Goal: Information Seeking & Learning: Check status

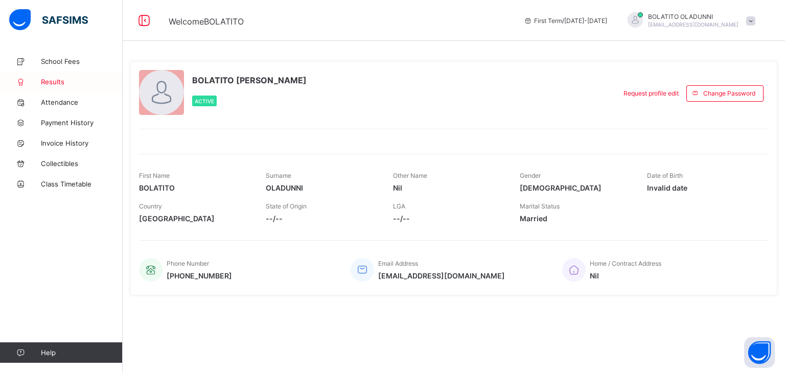
click at [63, 78] on span "Results" at bounding box center [82, 82] width 82 height 8
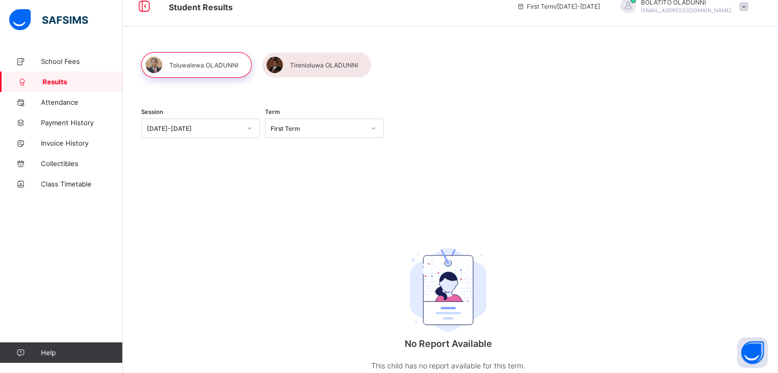
scroll to position [15, 0]
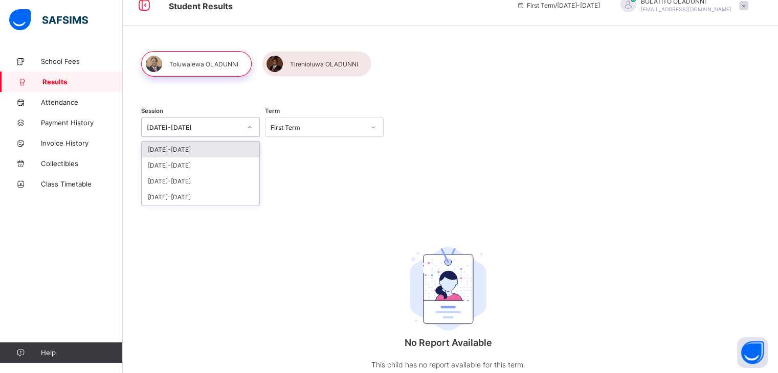
click at [206, 130] on div "[DATE]-[DATE]" at bounding box center [194, 128] width 94 height 8
click at [200, 160] on div "[DATE]-[DATE]" at bounding box center [201, 165] width 118 height 16
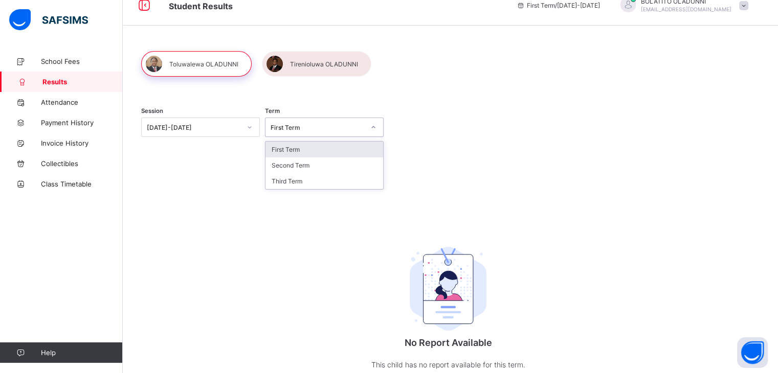
click at [290, 131] on div "First Term" at bounding box center [314, 127] width 98 height 14
click at [285, 151] on div "First Term" at bounding box center [324, 150] width 118 height 16
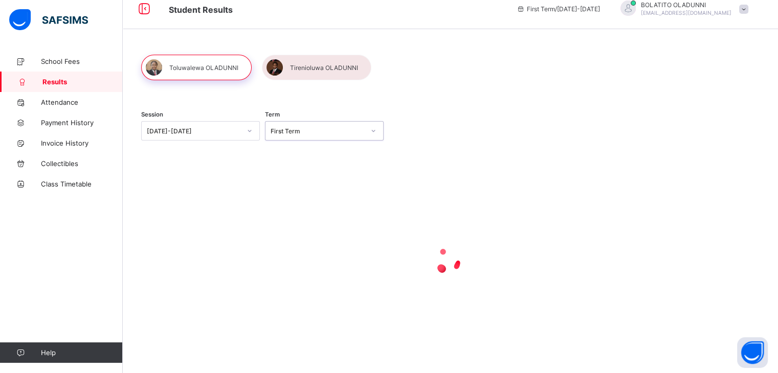
scroll to position [12, 0]
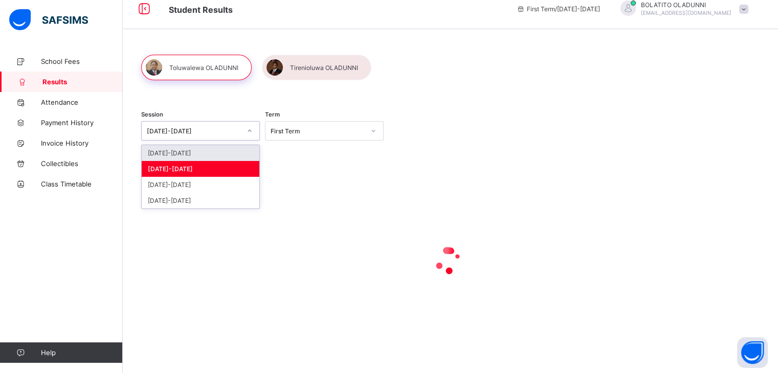
click at [225, 128] on div "[DATE]-[DATE]" at bounding box center [194, 131] width 94 height 8
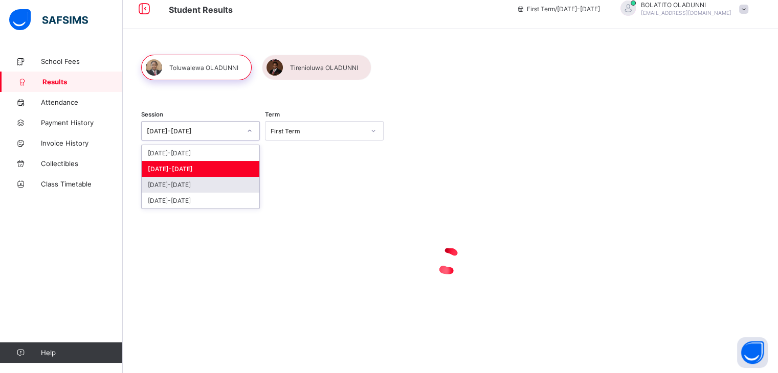
click at [200, 185] on div "[DATE]-[DATE]" at bounding box center [201, 185] width 118 height 16
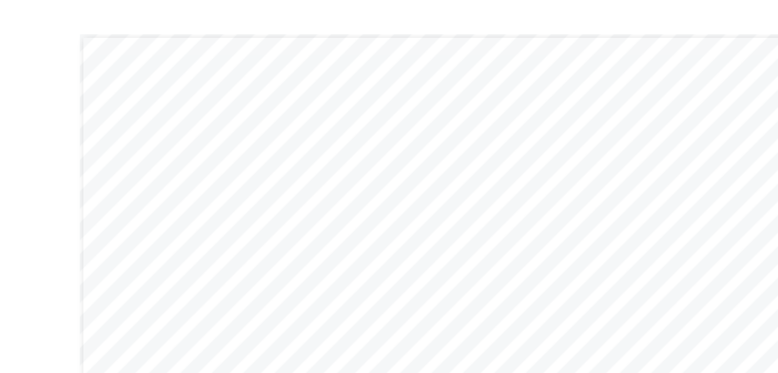
scroll to position [182, 0]
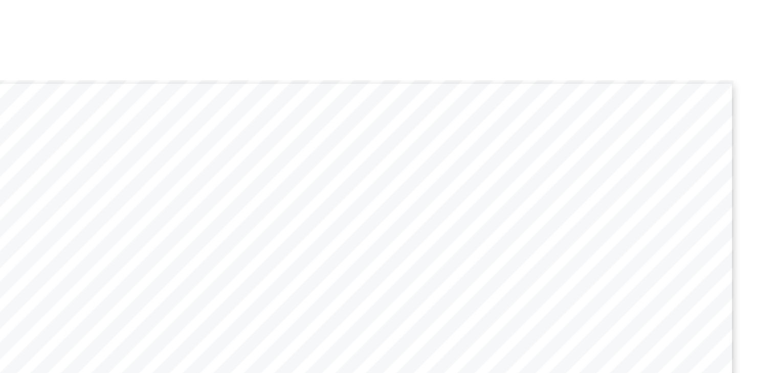
click at [611, 157] on div "SENIOR SCHOOL MID-TERM REPORT CARD SUBJECT CA1 EFF ACH TEACHER KEY: GRADING RAT…" at bounding box center [448, 272] width 431 height 304
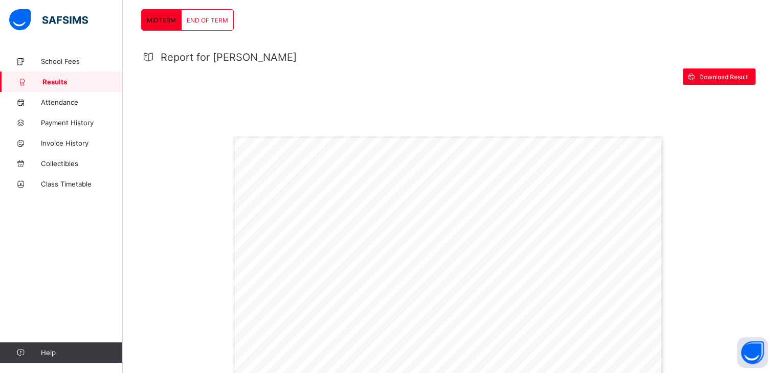
scroll to position [166, 0]
click at [219, 17] on span "END OF TERM" at bounding box center [207, 21] width 41 height 8
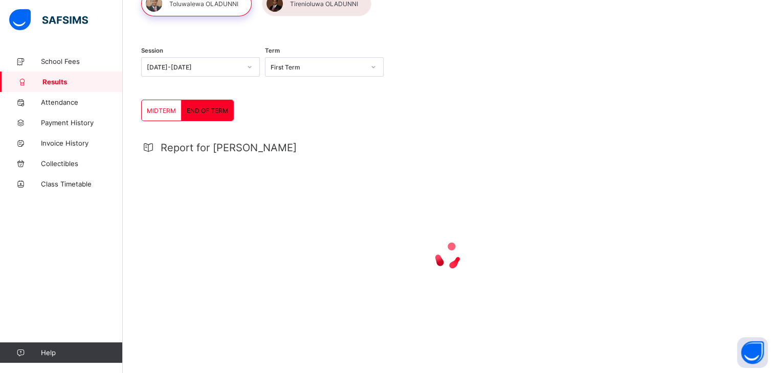
scroll to position [108, 0]
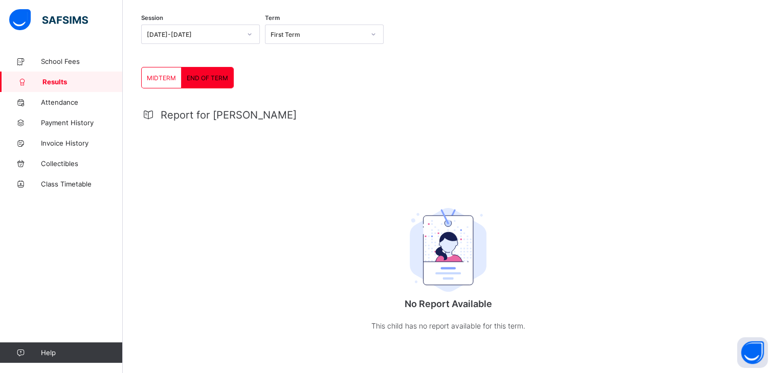
click at [641, 180] on div "Report for Toluwalewa No Report Available This child has no report available fo…" at bounding box center [448, 228] width 614 height 259
click at [207, 82] on div "END OF TERM" at bounding box center [208, 77] width 52 height 20
click at [172, 82] on div "MIDTERM" at bounding box center [162, 77] width 40 height 20
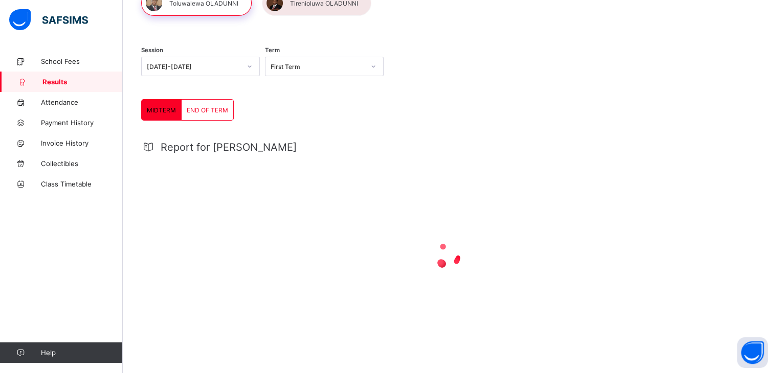
scroll to position [76, 0]
click at [213, 107] on span "END OF TERM" at bounding box center [207, 111] width 41 height 8
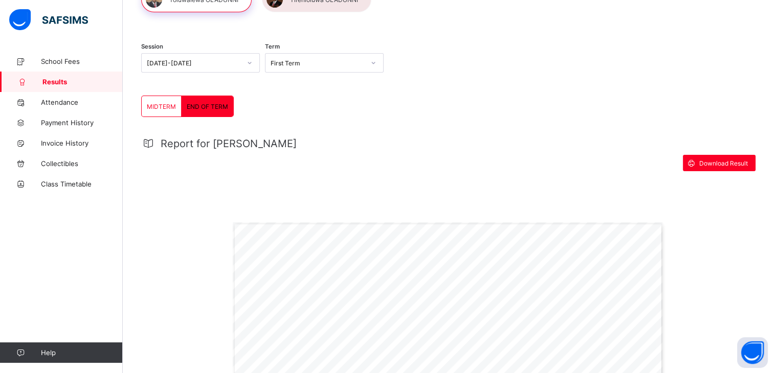
scroll to position [0, 0]
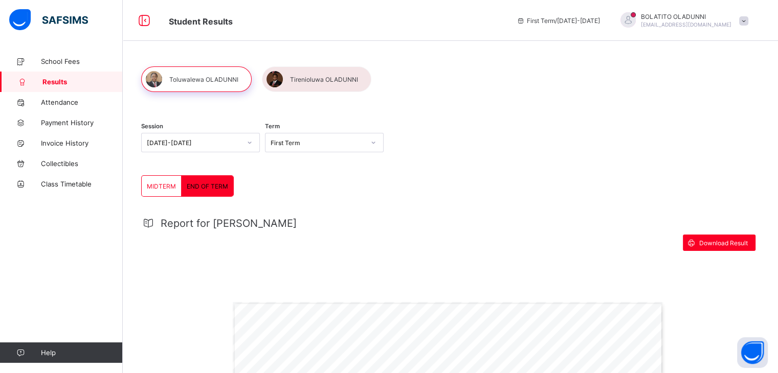
click at [321, 147] on div "First Term" at bounding box center [314, 142] width 98 height 14
click at [308, 183] on div "Second Term" at bounding box center [324, 181] width 118 height 16
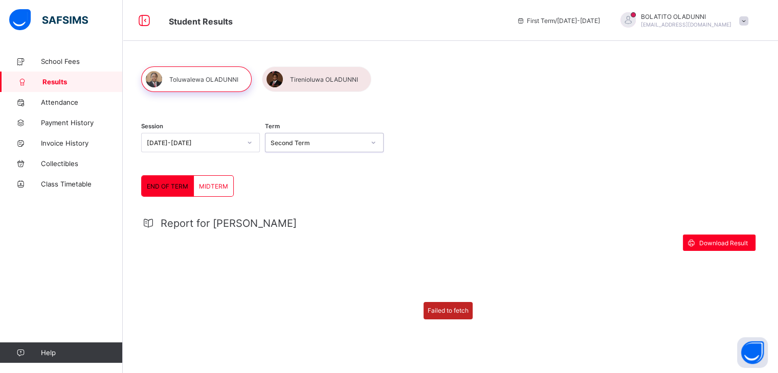
scroll to position [18, 0]
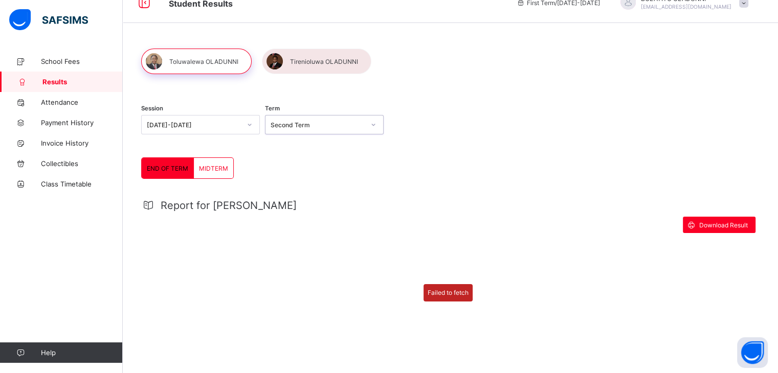
click at [444, 301] on div "Report for Toluwalewa Download Result Failed to fetch" at bounding box center [448, 273] width 614 height 169
click at [446, 284] on div "Failed to fetch" at bounding box center [447, 292] width 49 height 17
click at [465, 275] on div "Report for Toluwalewa Download Result Failed to fetch" at bounding box center [448, 273] width 614 height 169
click at [451, 293] on div "Failed to fetch" at bounding box center [447, 292] width 49 height 17
click at [696, 175] on div "END OF TERM MIDTERM END OF TERM MIDTERM Report for Toluwalewa Download Result F…" at bounding box center [448, 257] width 614 height 200
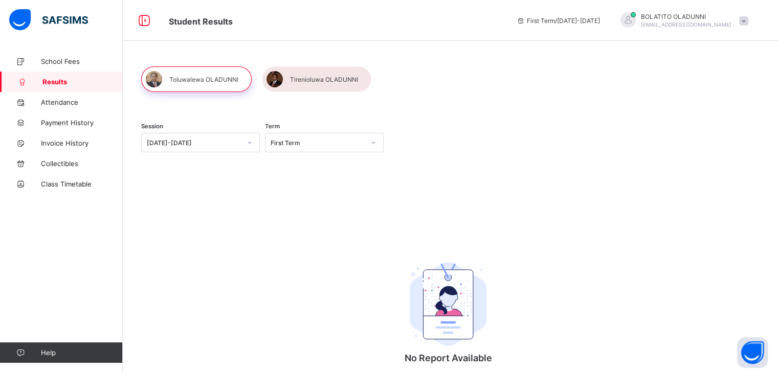
click at [292, 142] on div "First Term" at bounding box center [317, 143] width 94 height 8
click at [303, 185] on div "Second Term" at bounding box center [324, 181] width 118 height 16
click at [241, 142] on div at bounding box center [249, 142] width 17 height 16
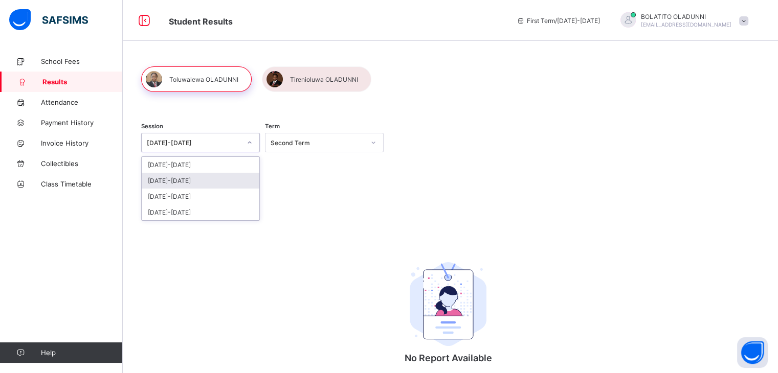
click at [200, 178] on div "[DATE]-[DATE]" at bounding box center [201, 181] width 118 height 16
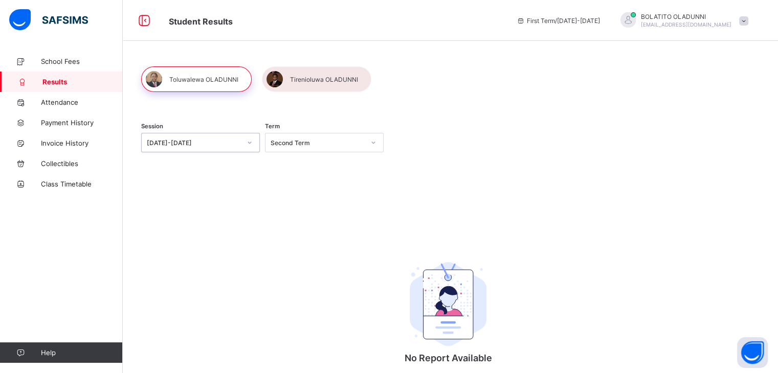
click at [218, 143] on div "[DATE]-[DATE]" at bounding box center [194, 143] width 94 height 8
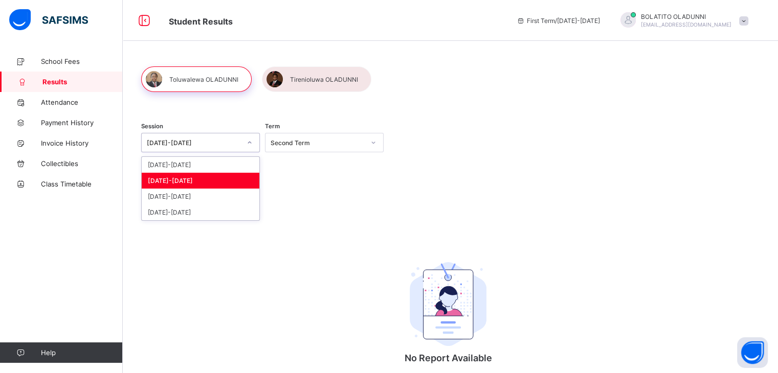
click at [194, 176] on div "[DATE]-[DATE]" at bounding box center [201, 181] width 118 height 16
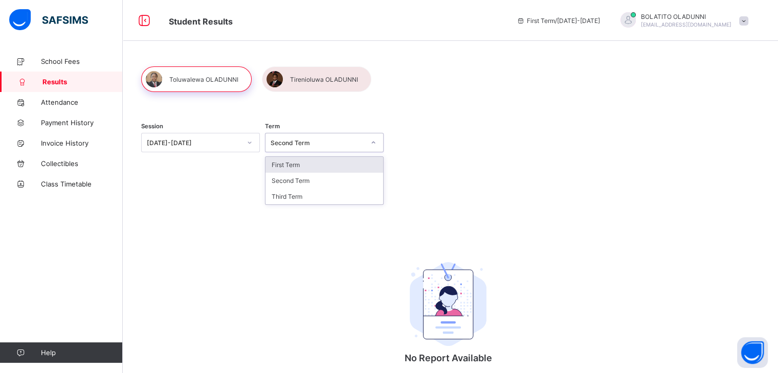
click at [306, 138] on div "Second Term" at bounding box center [314, 142] width 98 height 14
click at [290, 180] on div "Second Term" at bounding box center [324, 181] width 118 height 16
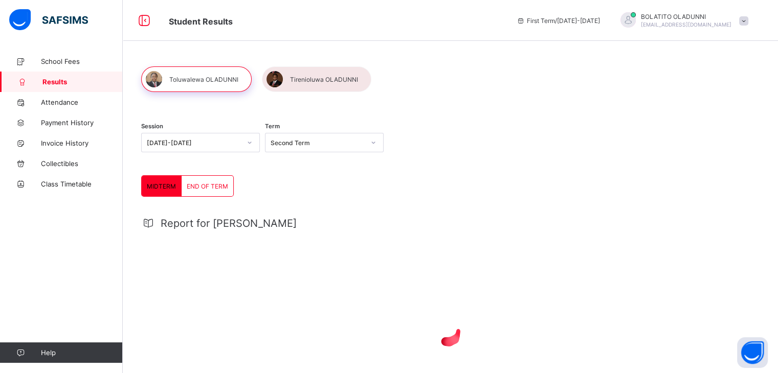
click at [221, 185] on span "END OF TERM" at bounding box center [207, 187] width 41 height 8
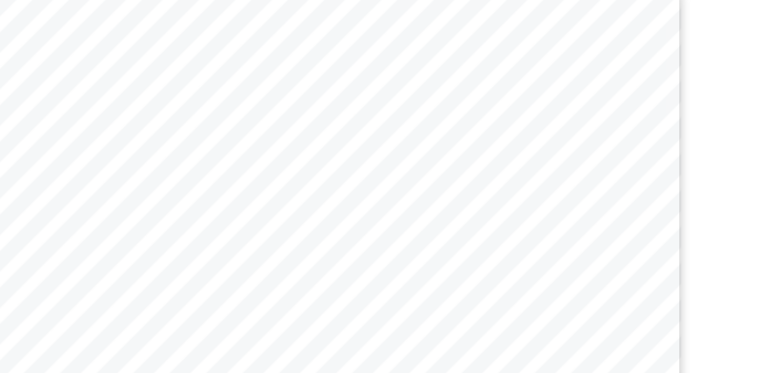
scroll to position [110, 0]
